Goal: Navigation & Orientation: Find specific page/section

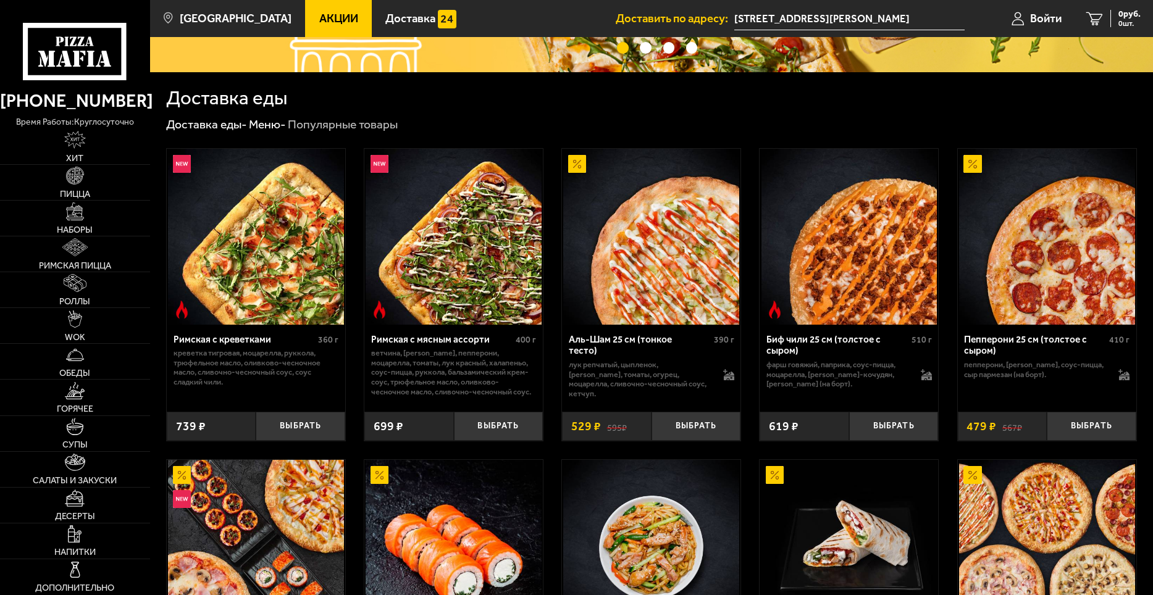
scroll to position [247, 0]
click at [89, 211] on link "Наборы" at bounding box center [75, 218] width 150 height 35
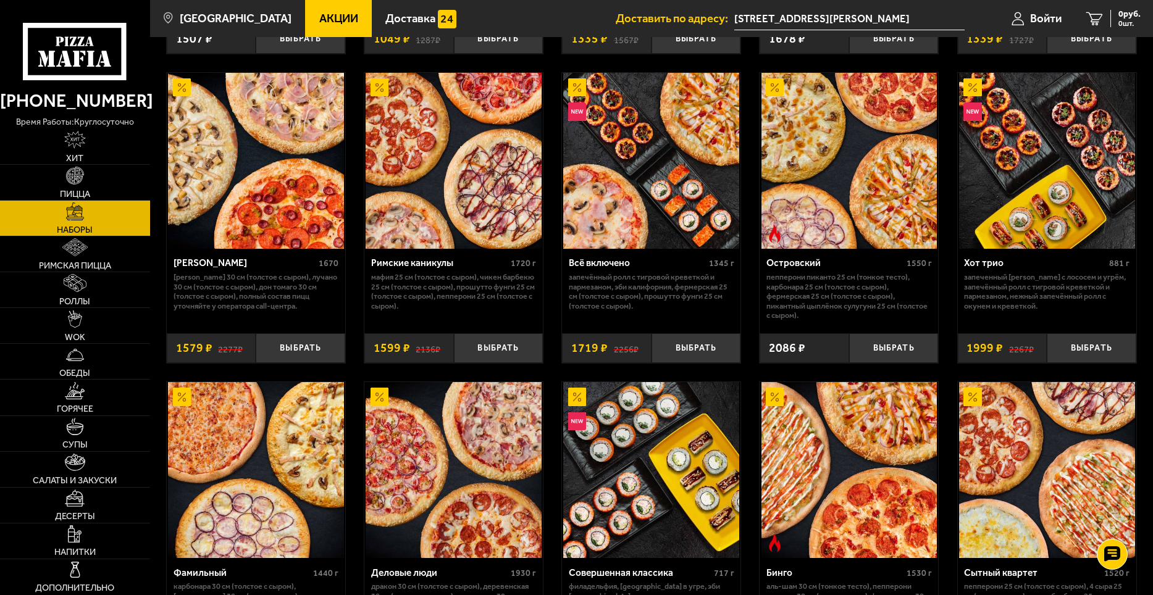
scroll to position [988, 0]
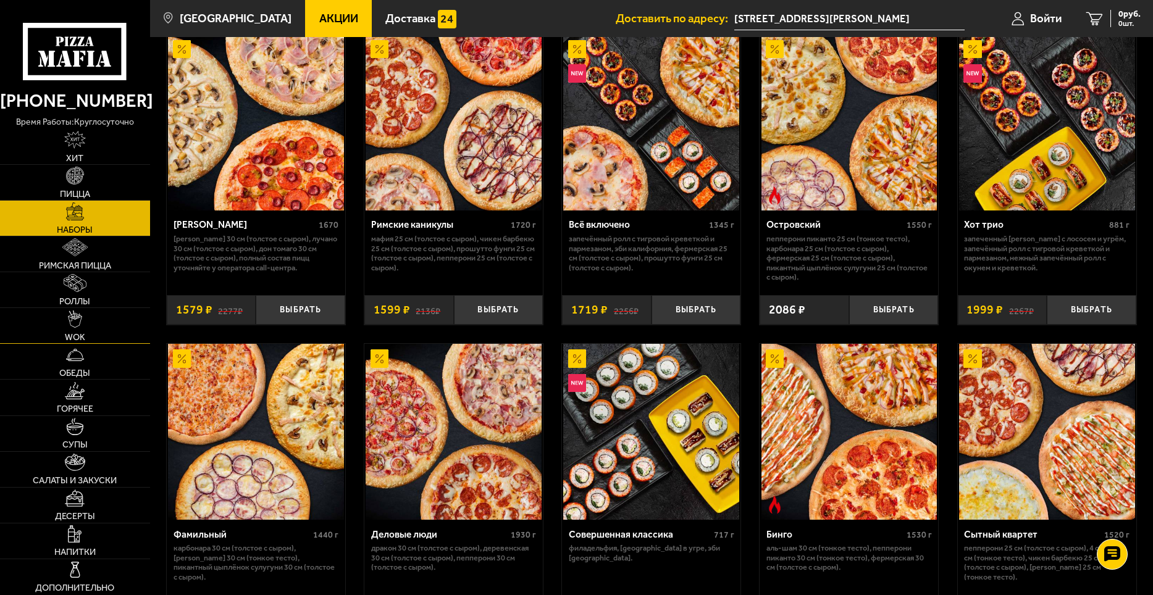
click at [84, 333] on span "WOK" at bounding box center [75, 337] width 20 height 9
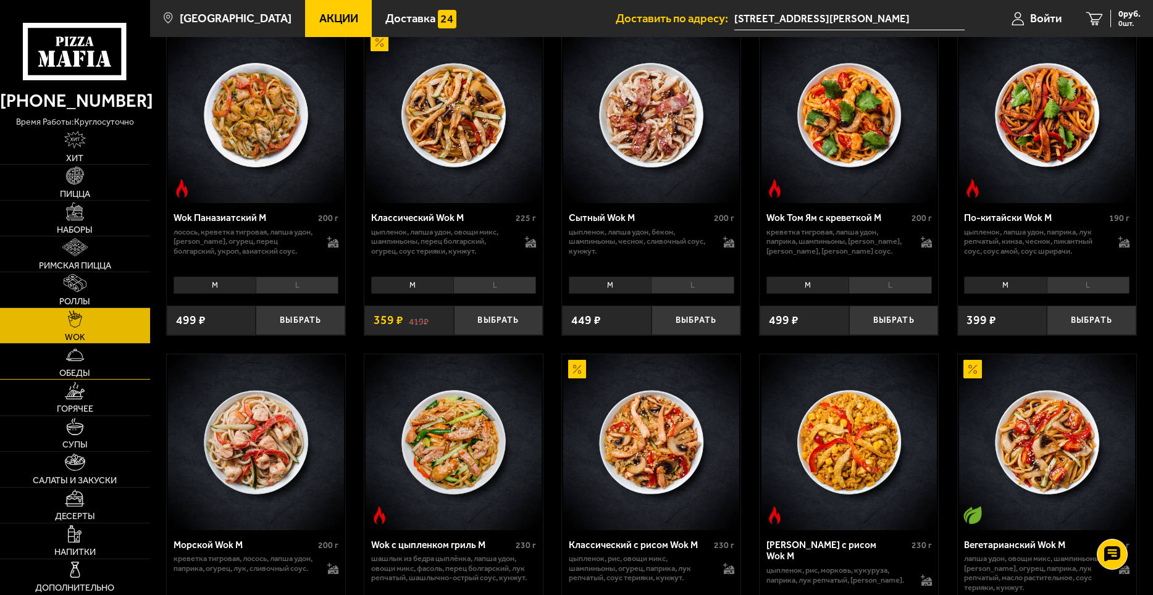
scroll to position [432, 0]
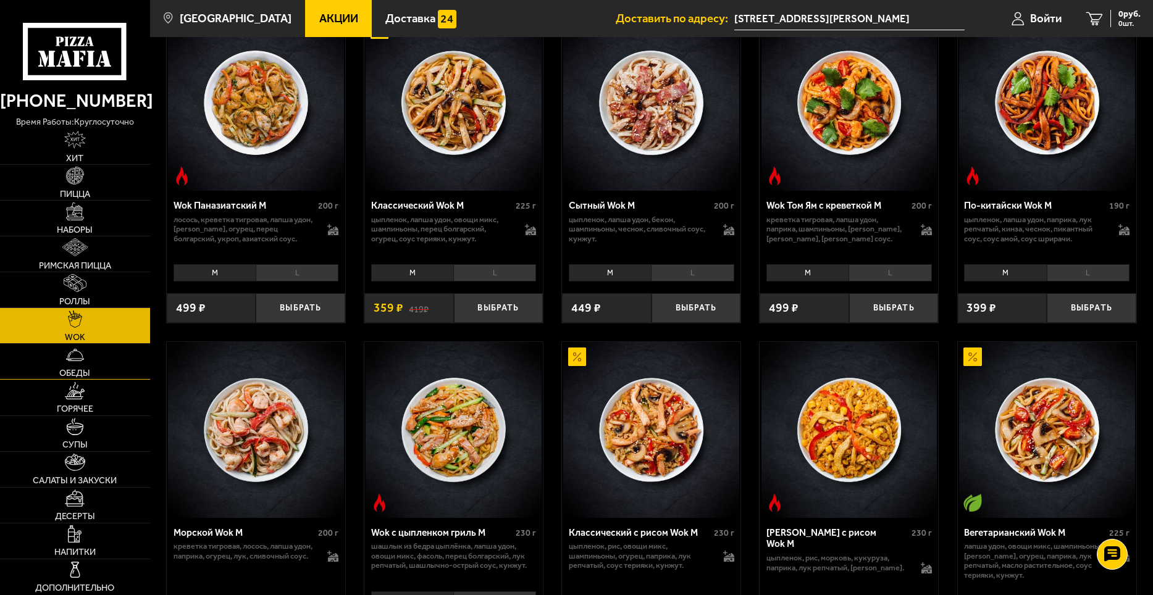
click at [77, 355] on img at bounding box center [75, 355] width 18 height 18
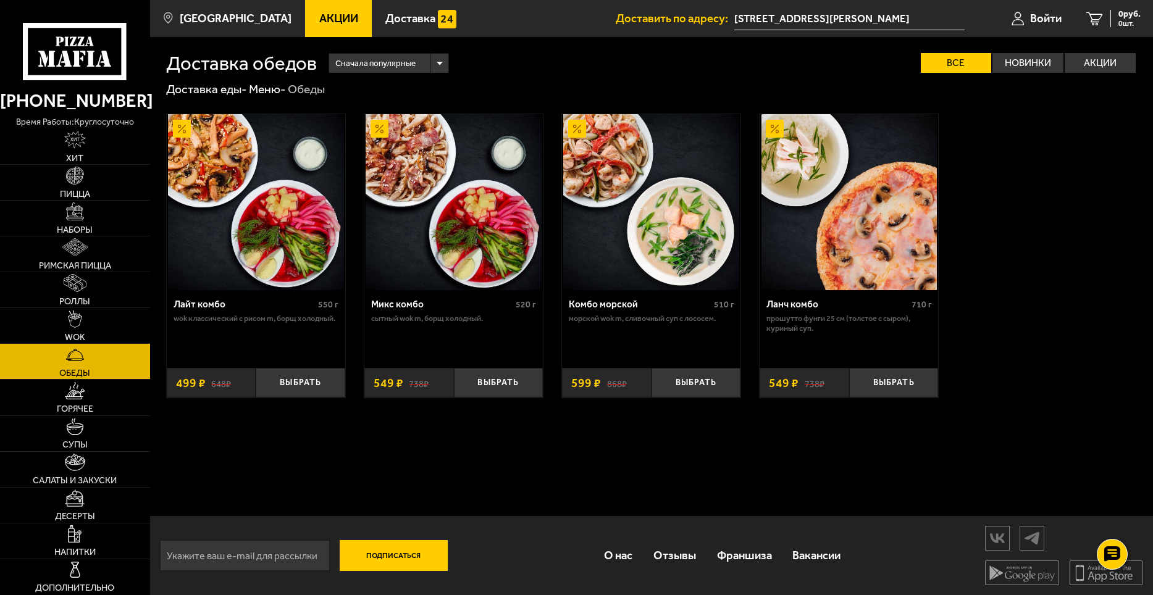
scroll to position [1, 0]
click at [76, 397] on img at bounding box center [75, 391] width 20 height 18
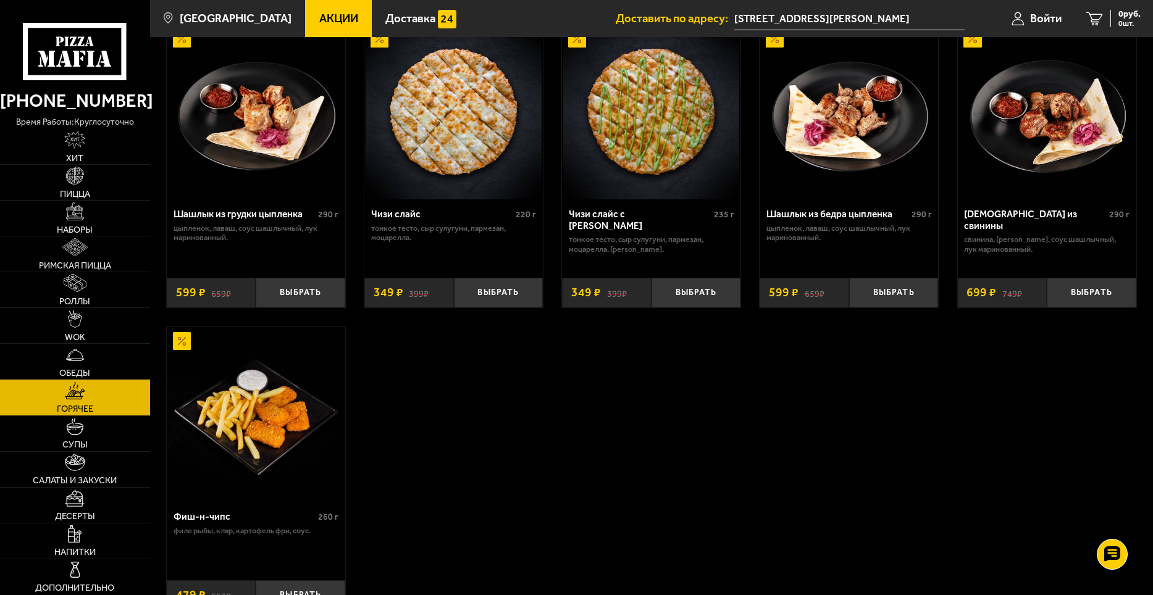
scroll to position [803, 0]
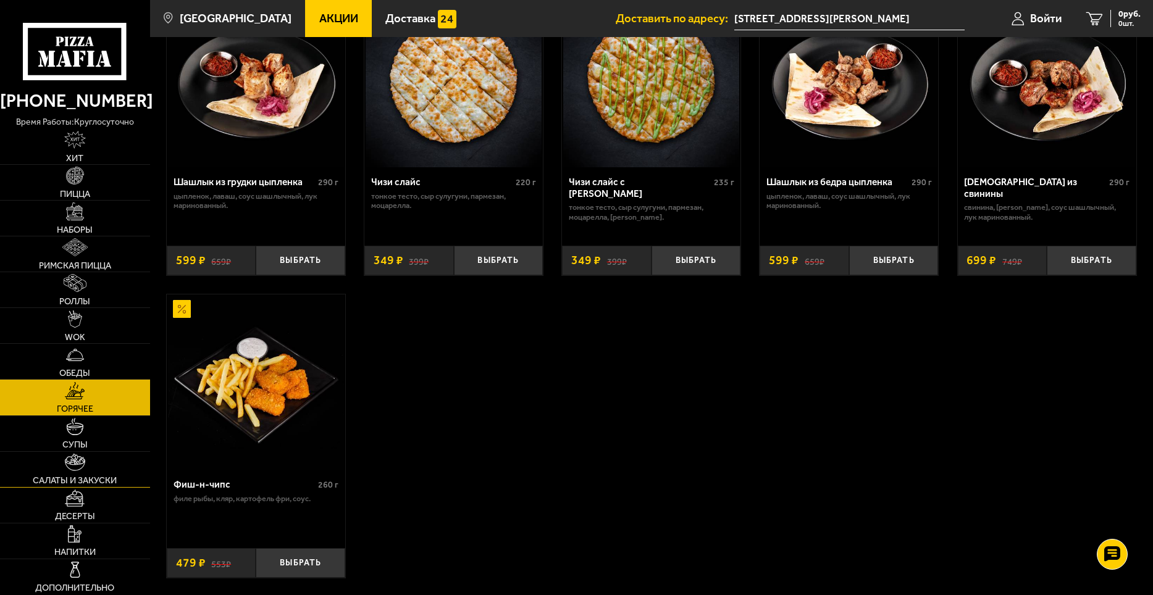
click at [96, 472] on link "Салаты и закуски" at bounding box center [75, 469] width 150 height 35
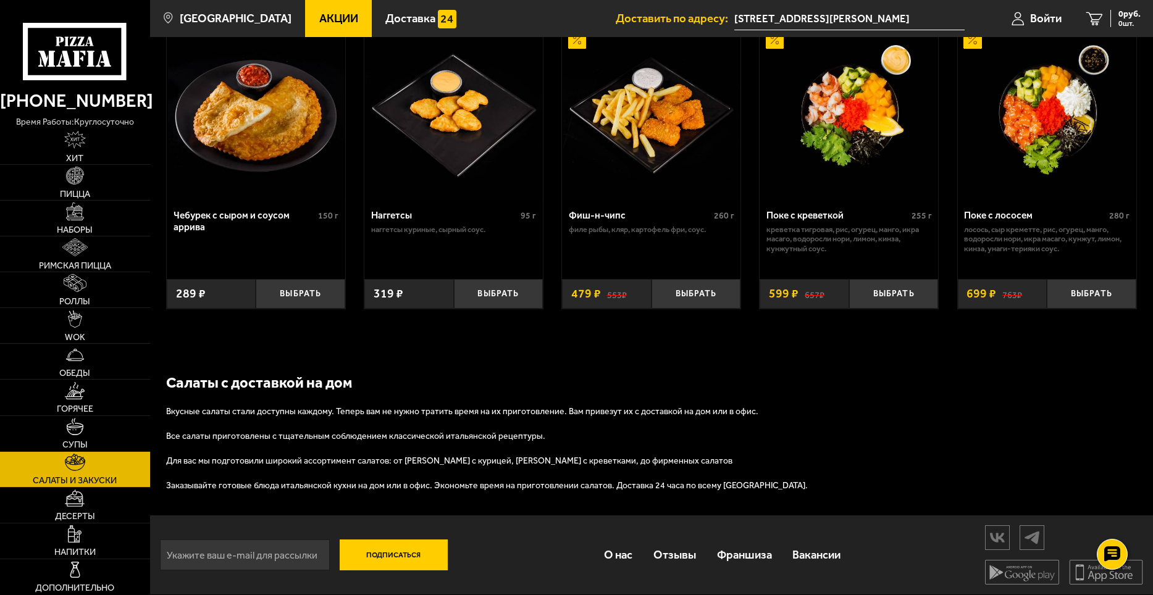
scroll to position [766, 0]
